Goal: Information Seeking & Learning: Learn about a topic

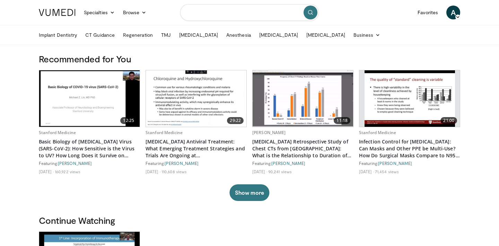
click at [218, 13] on input "Search topics, interventions" at bounding box center [249, 12] width 139 height 17
type input "**********"
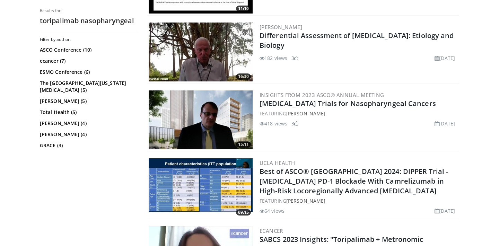
scroll to position [244, 0]
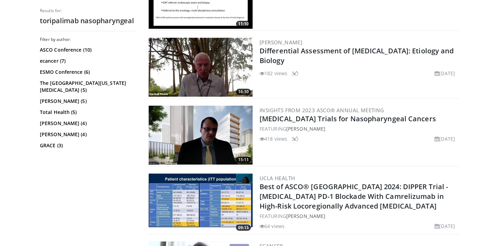
click at [213, 154] on img at bounding box center [201, 135] width 104 height 59
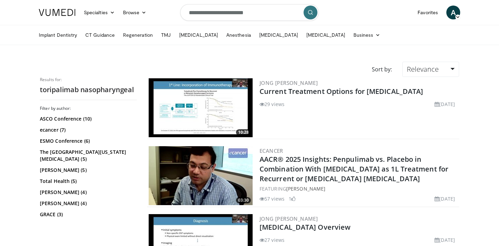
scroll to position [0, 0]
click at [210, 16] on input "**********" at bounding box center [249, 12] width 139 height 17
click at [246, 13] on input "**********" at bounding box center [249, 12] width 139 height 17
type input "**********"
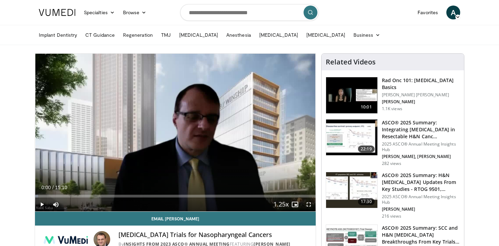
click at [40, 201] on span "Video Player" at bounding box center [42, 204] width 14 height 14
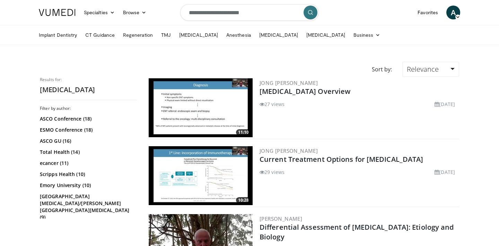
click at [202, 104] on img at bounding box center [201, 107] width 104 height 59
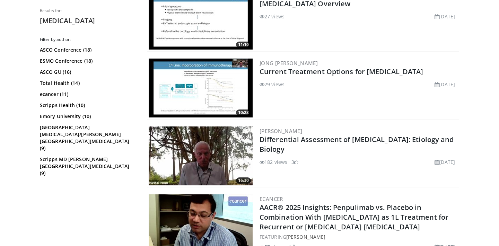
scroll to position [92, 0]
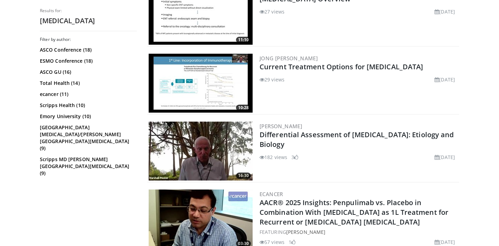
click at [218, 88] on img at bounding box center [201, 83] width 104 height 59
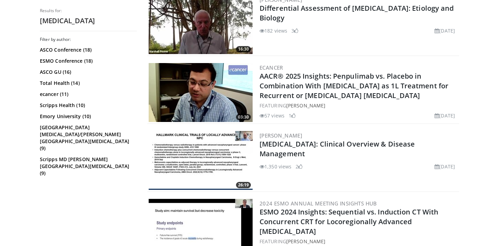
scroll to position [274, 0]
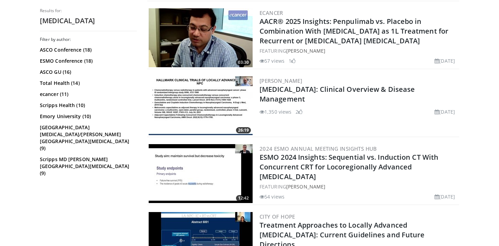
click at [186, 106] on img at bounding box center [201, 105] width 104 height 59
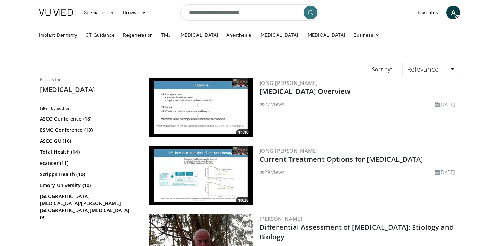
scroll to position [0, 0]
click at [259, 11] on input "**********" at bounding box center [249, 12] width 139 height 17
type input "**********"
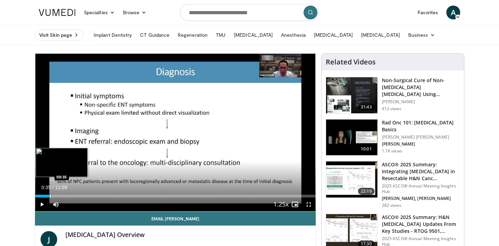
click at [50, 195] on div "Progress Bar" at bounding box center [50, 196] width 1 height 3
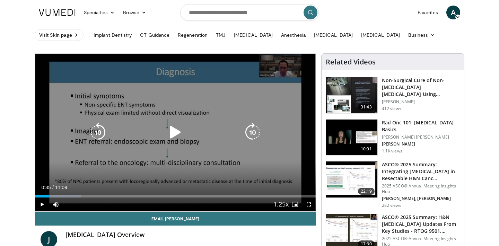
click at [183, 135] on icon "Video Player" at bounding box center [175, 132] width 19 height 19
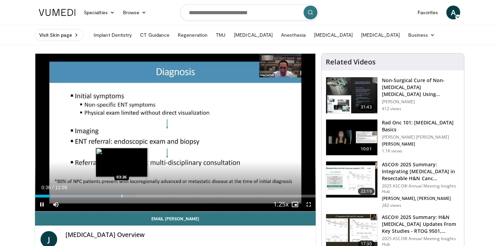
click at [122, 195] on div "Progress Bar" at bounding box center [122, 196] width 1 height 3
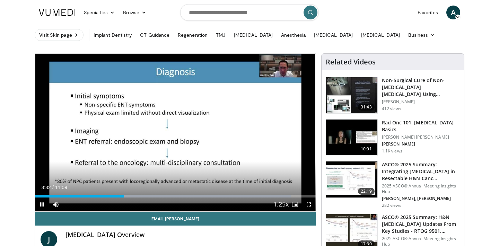
click at [143, 197] on div "Current Time 3:32 / Duration 11:09 Pause Skip Backward Skip Forward Mute Loaded…" at bounding box center [175, 204] width 281 height 14
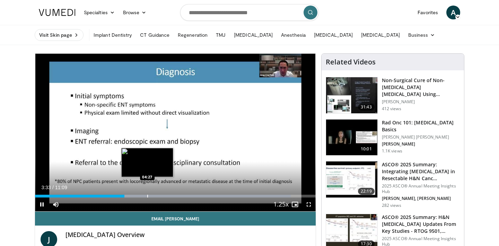
click at [148, 197] on div "Progress Bar" at bounding box center [147, 196] width 1 height 3
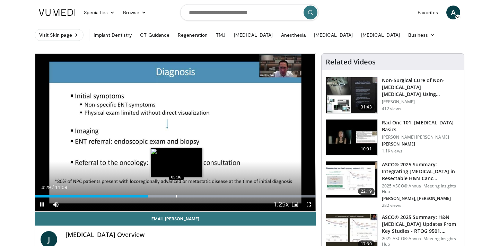
click at [177, 197] on div "Progress Bar" at bounding box center [176, 196] width 1 height 3
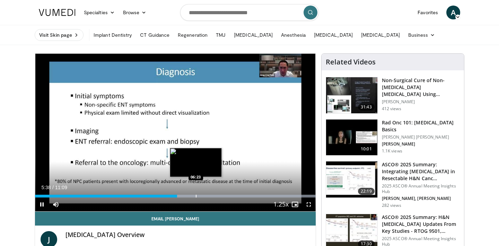
click at [196, 197] on div "Progress Bar" at bounding box center [196, 196] width 1 height 3
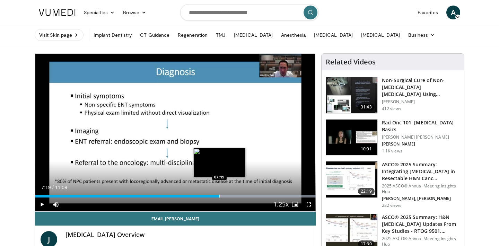
click at [219, 195] on div "Progress Bar" at bounding box center [219, 196] width 1 height 3
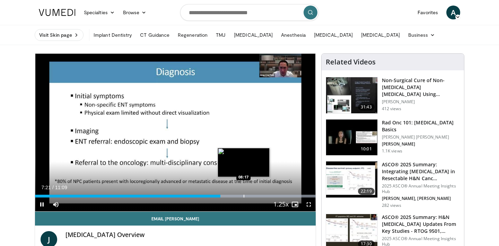
click at [244, 193] on div "Loaded : 99.99% 07:21 08:17" at bounding box center [175, 194] width 281 height 7
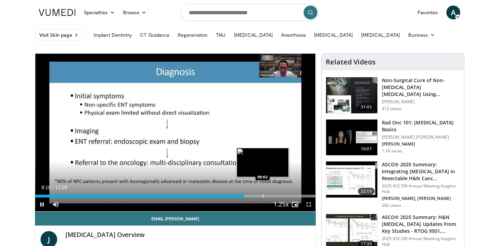
click at [263, 196] on div "Progress Bar" at bounding box center [263, 196] width 1 height 3
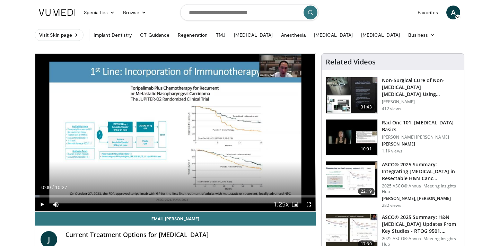
click at [42, 207] on span "Video Player" at bounding box center [42, 204] width 14 height 14
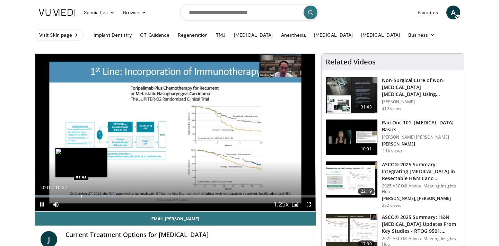
click at [82, 195] on div "Progress Bar" at bounding box center [81, 196] width 1 height 3
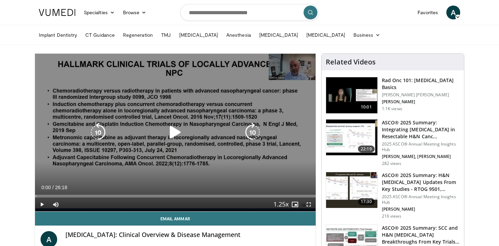
click at [188, 139] on div "Video Player" at bounding box center [175, 132] width 168 height 14
click at [173, 135] on icon "Video Player" at bounding box center [175, 132] width 19 height 19
click at [172, 133] on icon "Video Player" at bounding box center [175, 132] width 19 height 19
click at [176, 135] on icon "Video Player" at bounding box center [175, 132] width 19 height 19
click at [178, 133] on icon "Video Player" at bounding box center [175, 132] width 19 height 19
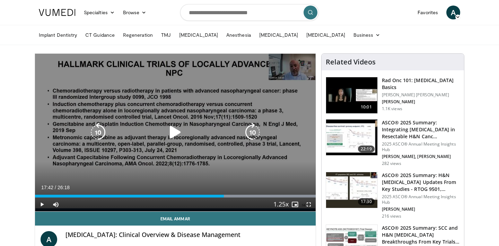
click at [178, 132] on icon "Video Player" at bounding box center [175, 132] width 19 height 19
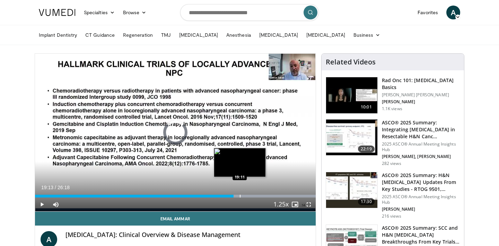
click at [240, 196] on div "Progress Bar" at bounding box center [240, 196] width 1 height 3
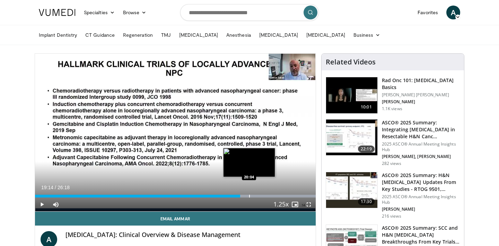
click at [249, 197] on div "Progress Bar" at bounding box center [249, 196] width 1 height 3
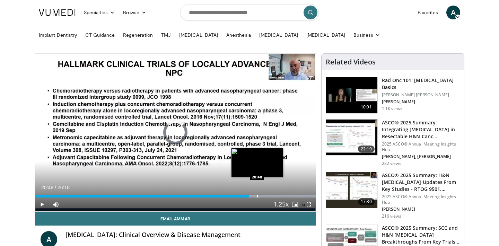
click at [257, 197] on div "Progress Bar" at bounding box center [257, 196] width 1 height 3
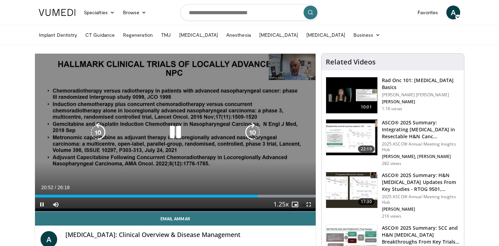
click at [172, 134] on icon "Video Player" at bounding box center [175, 132] width 19 height 19
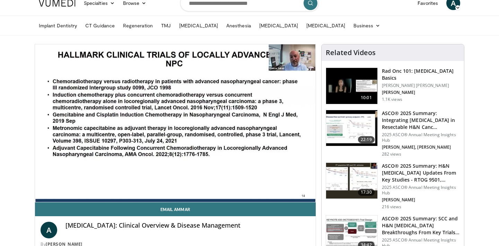
scroll to position [9, 0]
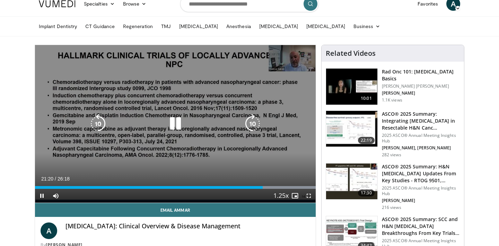
click at [182, 123] on icon "Video Player" at bounding box center [175, 123] width 19 height 19
click at [175, 124] on icon "Video Player" at bounding box center [175, 123] width 19 height 19
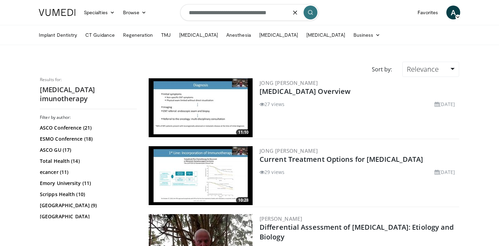
click at [254, 14] on input "**********" at bounding box center [249, 12] width 139 height 17
click at [268, 12] on input "**********" at bounding box center [249, 12] width 139 height 17
click at [276, 14] on input "**********" at bounding box center [249, 12] width 139 height 17
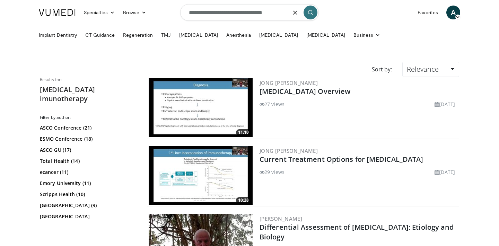
type input "**********"
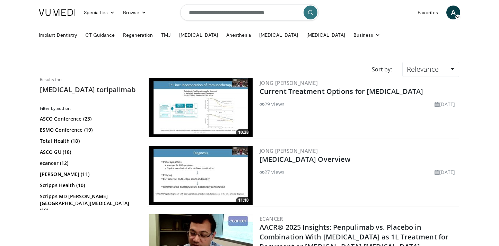
click at [290, 18] on input "**********" at bounding box center [249, 12] width 139 height 17
click at [296, 14] on icon "button" at bounding box center [295, 13] width 6 height 6
type input "*"
type input "**********"
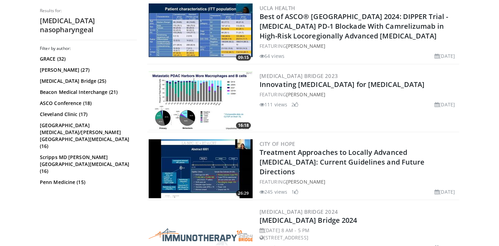
scroll to position [769, 0]
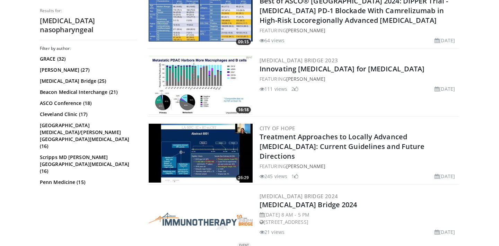
click at [199, 144] on img at bounding box center [201, 153] width 104 height 59
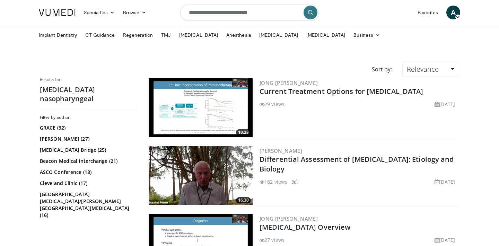
scroll to position [0, 0]
click at [271, 15] on input "**********" at bounding box center [249, 12] width 139 height 17
click at [188, 14] on input "**********" at bounding box center [249, 12] width 139 height 17
click at [240, 15] on input "**********" at bounding box center [249, 12] width 139 height 17
type input "**********"
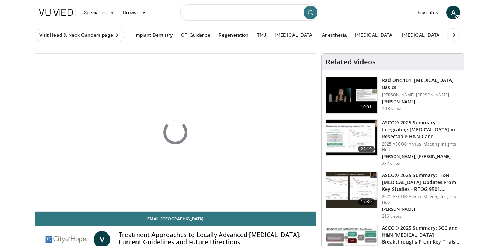
click at [221, 19] on input "Search topics, interventions" at bounding box center [249, 12] width 139 height 17
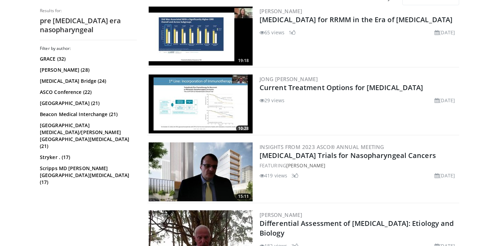
scroll to position [81, 0]
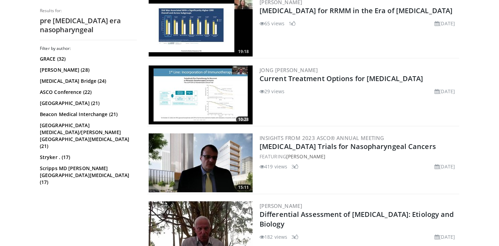
click at [222, 105] on img at bounding box center [201, 94] width 104 height 59
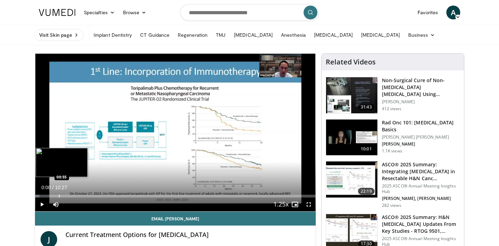
click at [59, 196] on div "Progress Bar" at bounding box center [59, 196] width 1 height 3
click at [72, 196] on div "Progress Bar" at bounding box center [71, 196] width 1 height 3
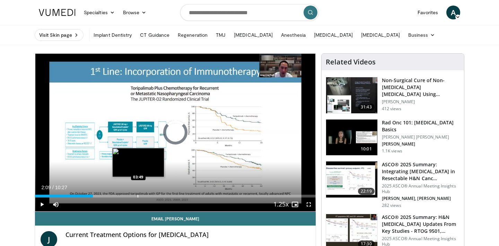
click at [138, 196] on div "Progress Bar" at bounding box center [138, 196] width 1 height 3
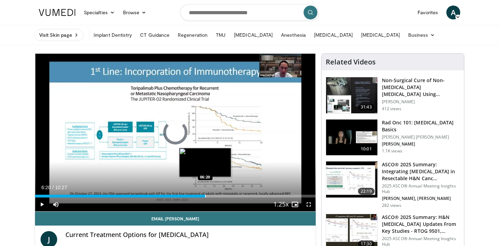
click at [205, 193] on div "Loaded : 38.24% 06:20 06:20" at bounding box center [175, 194] width 281 height 7
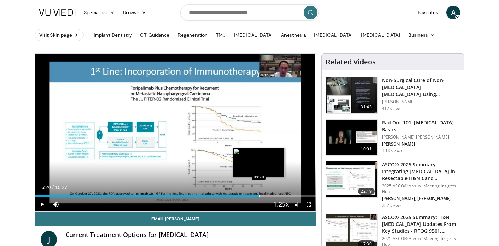
click at [259, 194] on div "Loaded : 62.14% 08:20 08:20" at bounding box center [175, 194] width 281 height 7
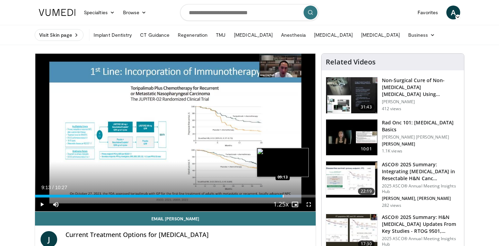
click at [283, 195] on div "Progress Bar" at bounding box center [283, 196] width 1 height 3
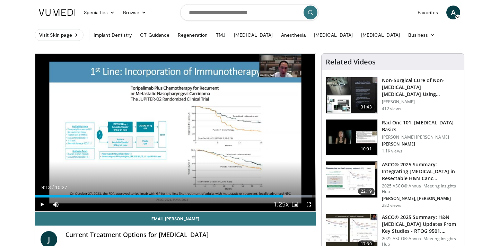
scroll to position [30, 0]
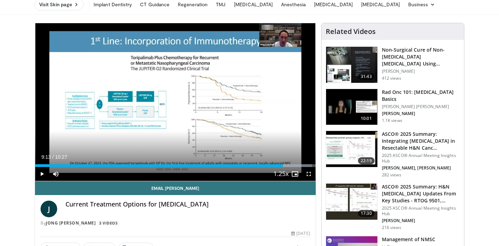
click at [350, 151] on img at bounding box center [351, 149] width 51 height 36
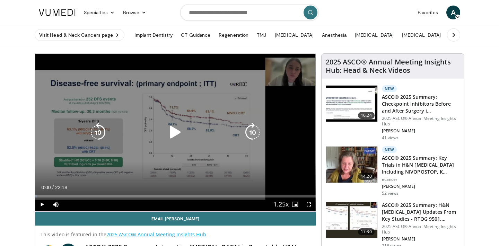
click at [168, 136] on icon "Video Player" at bounding box center [175, 132] width 19 height 19
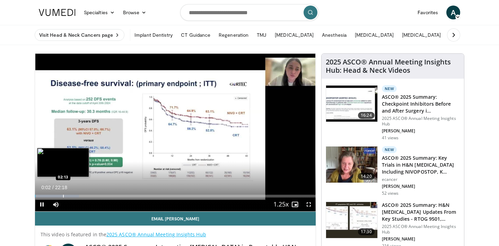
click at [63, 196] on div "Progress Bar" at bounding box center [63, 196] width 1 height 3
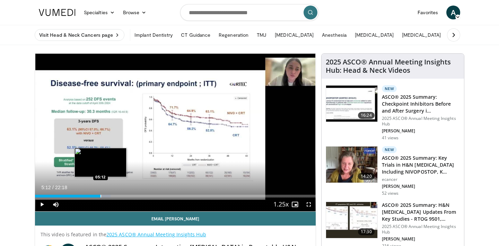
click at [100, 197] on div "Progress Bar" at bounding box center [100, 196] width 1 height 3
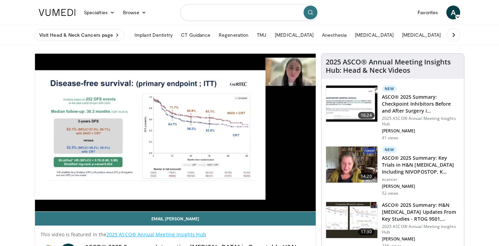
click at [253, 12] on input "Search topics, interventions" at bounding box center [249, 12] width 139 height 17
type input "**********"
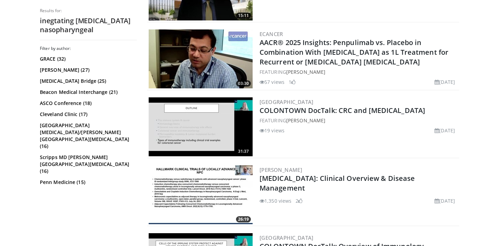
scroll to position [322, 0]
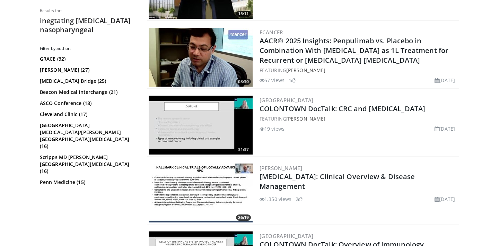
click at [194, 193] on img at bounding box center [201, 193] width 104 height 59
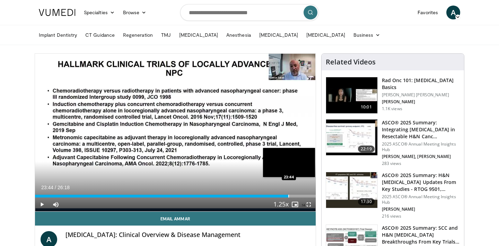
click at [288, 195] on div "Progress Bar" at bounding box center [288, 196] width 1 height 3
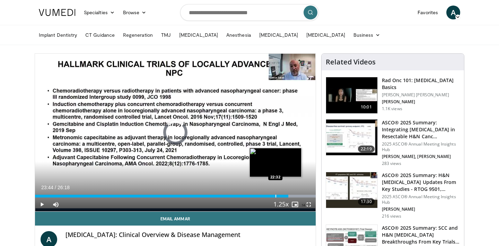
click at [275, 195] on div "Progress Bar" at bounding box center [275, 196] width 1 height 3
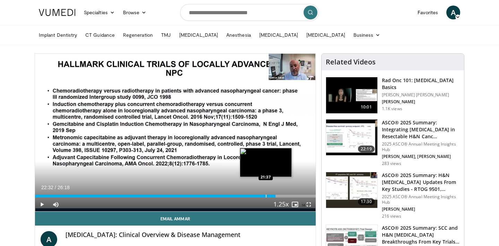
click at [266, 195] on div "Progress Bar" at bounding box center [266, 196] width 1 height 3
click at [271, 196] on div "Progress Bar" at bounding box center [271, 196] width 1 height 3
click at [279, 196] on div "Progress Bar" at bounding box center [279, 196] width 1 height 3
click at [274, 197] on div "Progress Bar" at bounding box center [274, 196] width 1 height 3
click at [268, 197] on div "Loaded : 99.99% 22:22 22:20" at bounding box center [175, 196] width 281 height 3
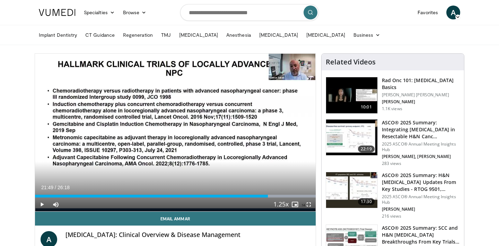
click at [261, 197] on div "Current Time 21:49 / Duration 26:18 Play Skip Backward Skip Forward Mute Loaded…" at bounding box center [175, 204] width 281 height 14
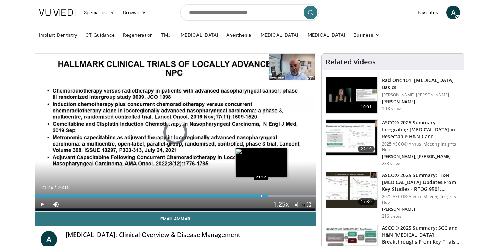
click at [261, 195] on div "Progress Bar" at bounding box center [261, 196] width 1 height 3
click at [256, 195] on div "Progress Bar" at bounding box center [256, 196] width 1 height 3
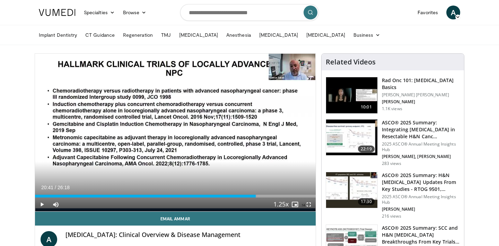
click at [310, 207] on span "Video Player" at bounding box center [309, 204] width 14 height 14
